Goal: Find specific page/section: Find specific page/section

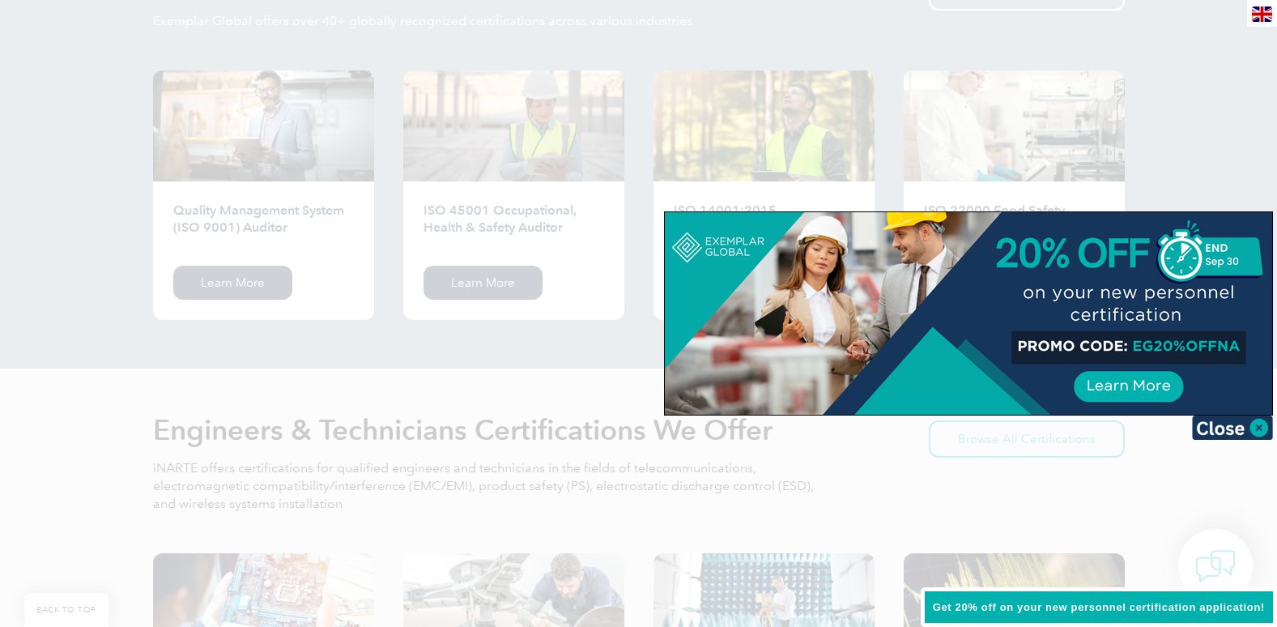
scroll to position [1701, 0]
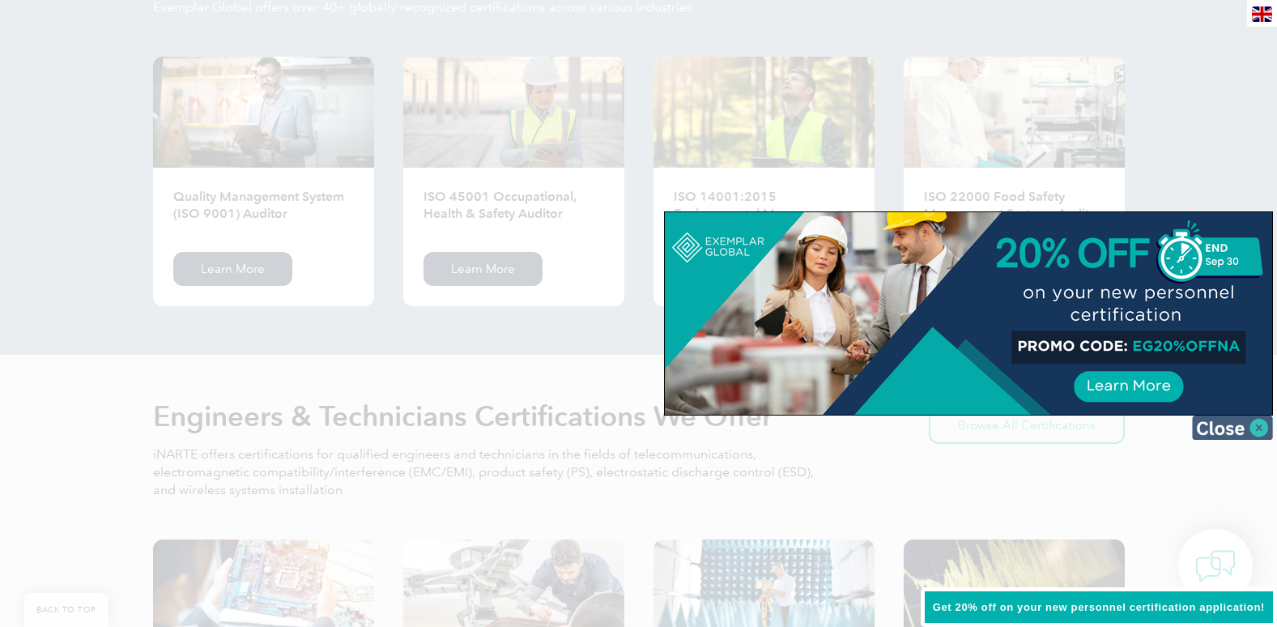
click at [1206, 420] on img at bounding box center [1232, 428] width 81 height 24
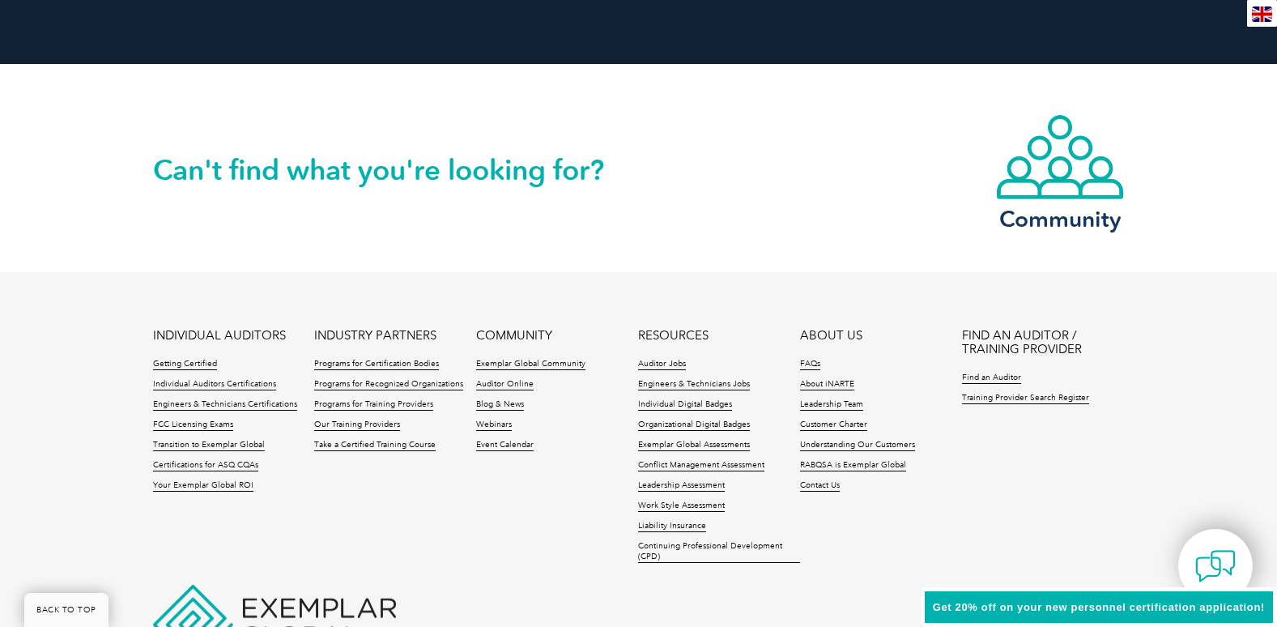
scroll to position [3811, 0]
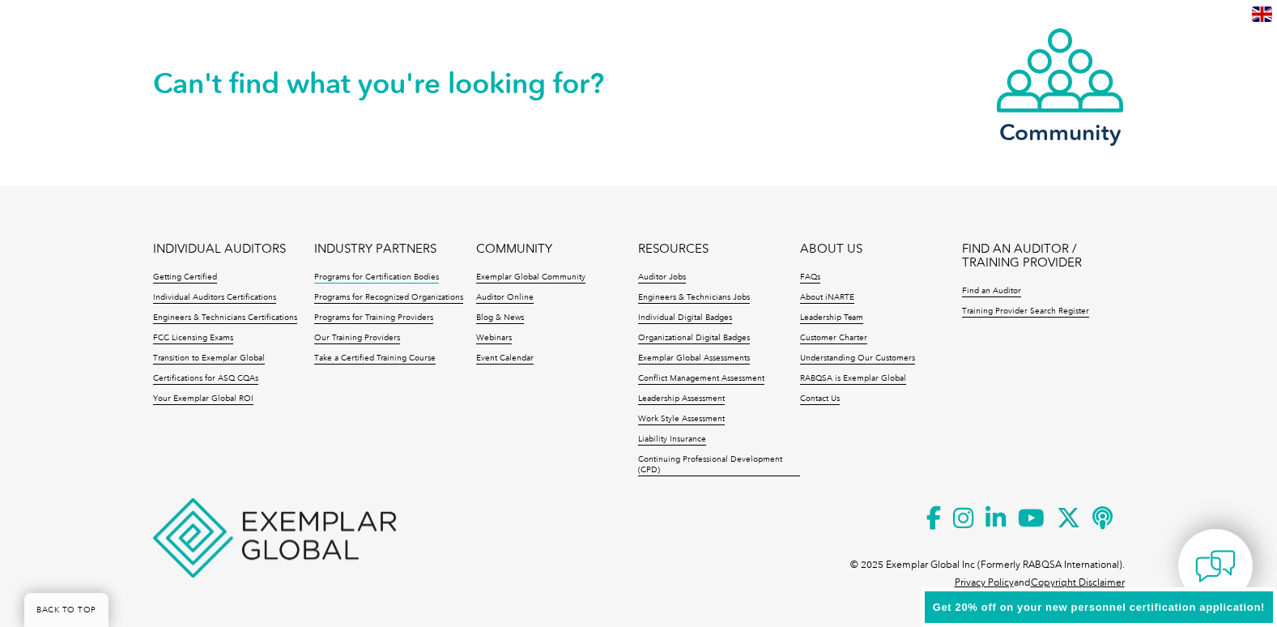
click at [369, 276] on link "Programs for Certification Bodies" at bounding box center [376, 277] width 125 height 11
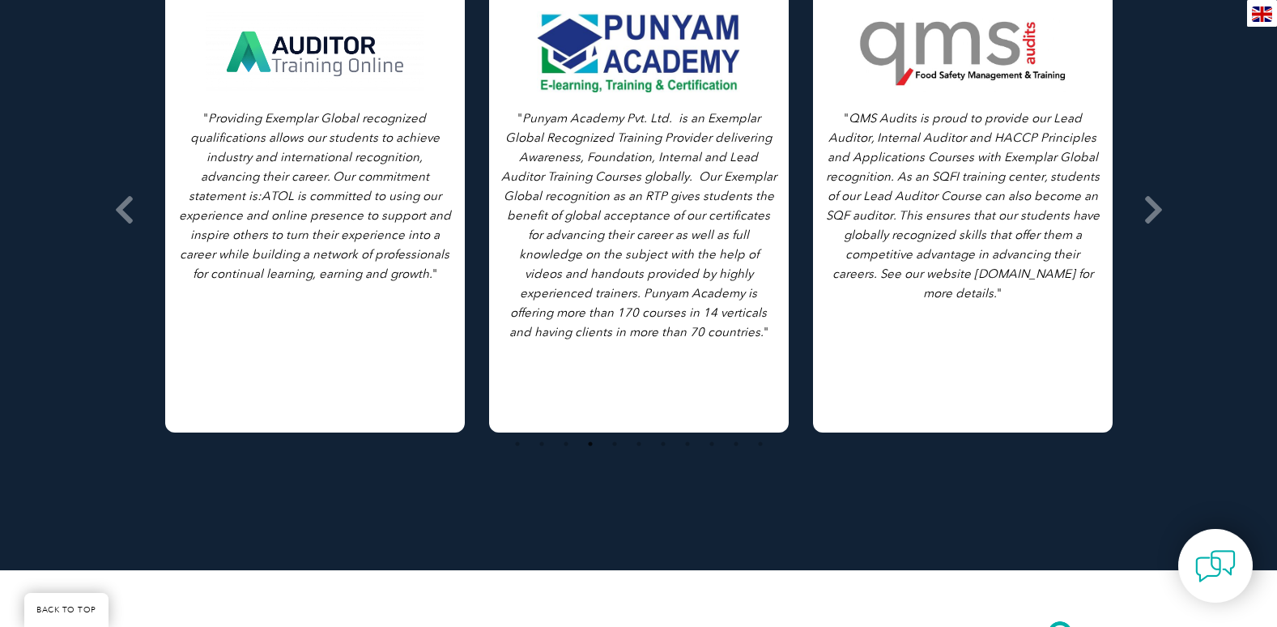
scroll to position [2268, 0]
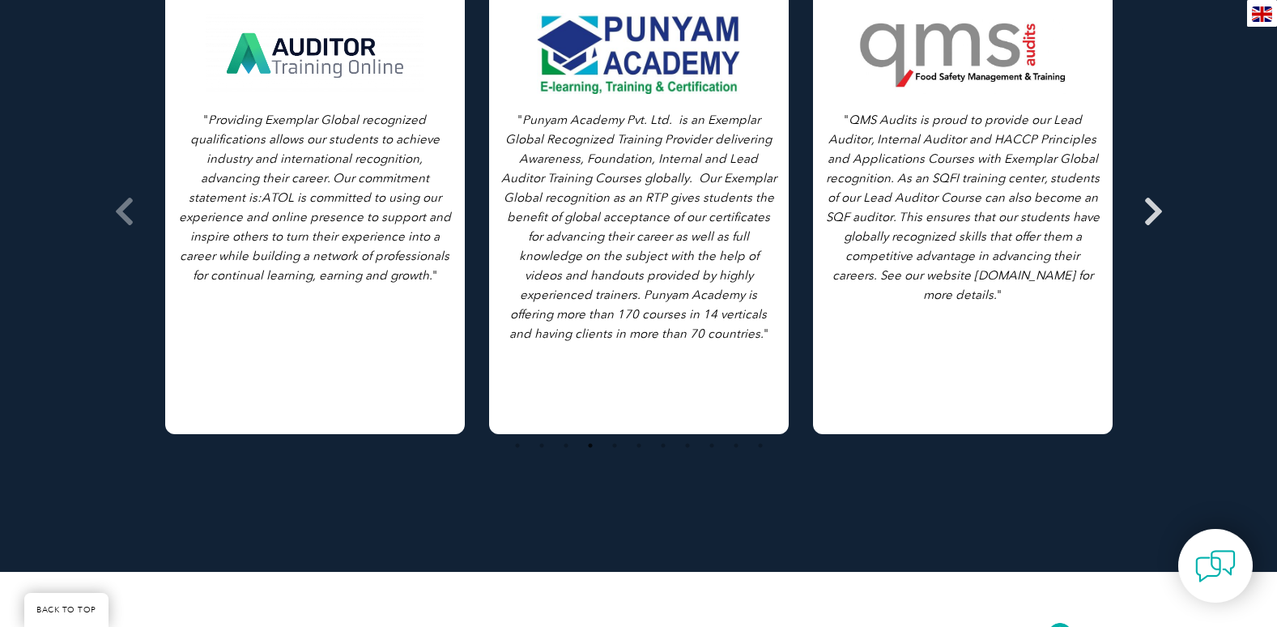
click at [1149, 211] on icon at bounding box center [1154, 211] width 20 height 0
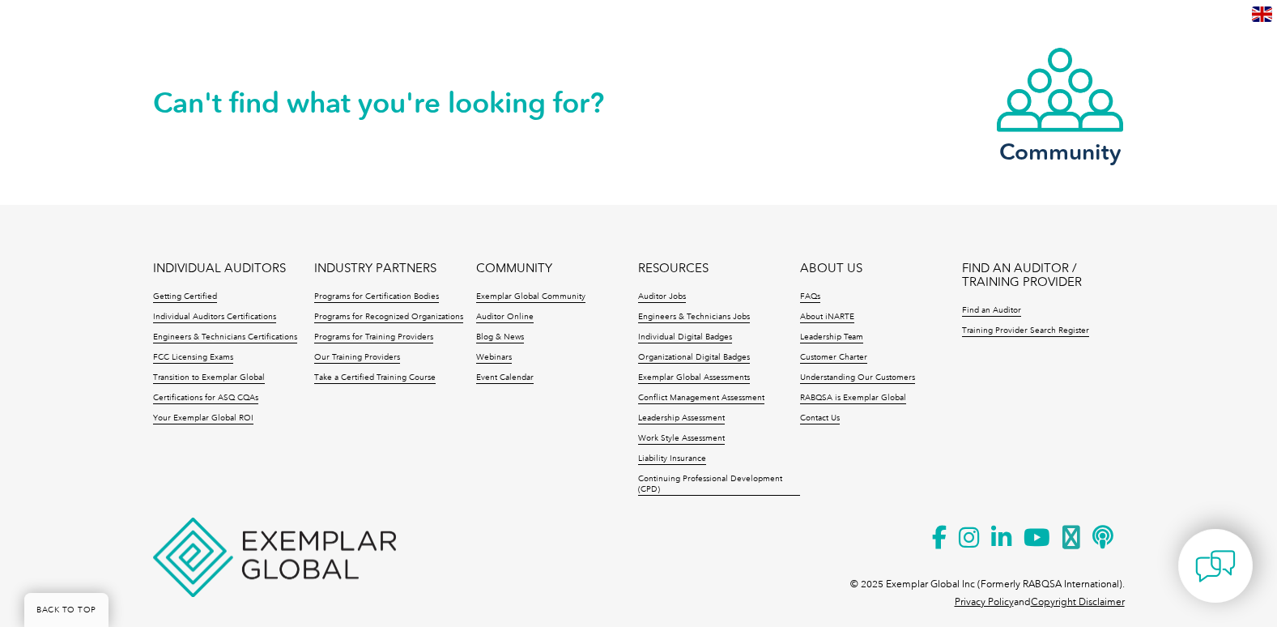
scroll to position [2845, 0]
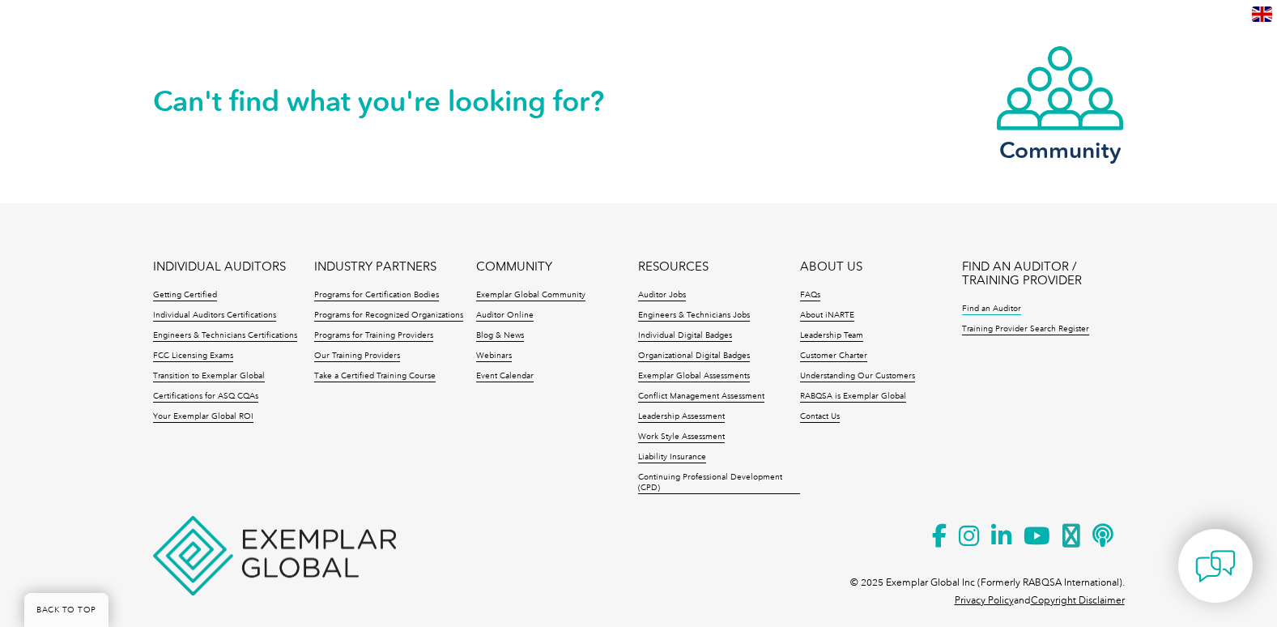
click at [1009, 304] on link "Find an Auditor" at bounding box center [991, 309] width 59 height 11
